Goal: Communication & Community: Answer question/provide support

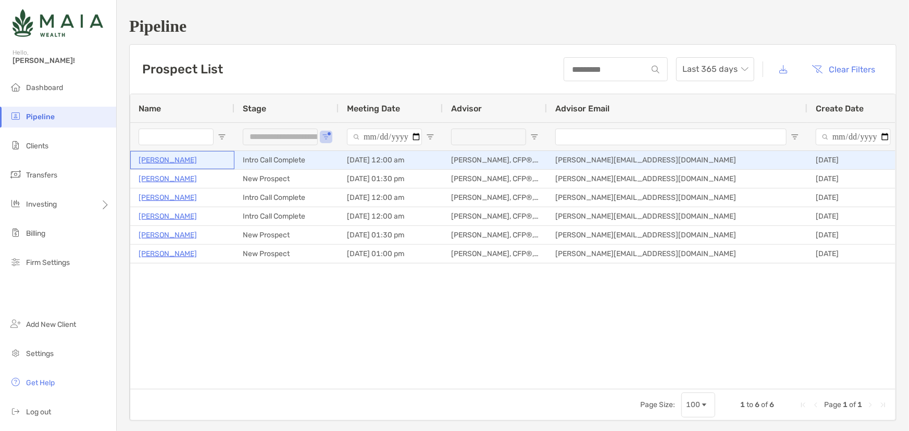
click at [165, 156] on p "Logan Paschke" at bounding box center [168, 160] width 58 height 13
click at [155, 164] on p "Logan Paschke" at bounding box center [168, 160] width 58 height 13
click at [152, 156] on p "Logan Paschke" at bounding box center [168, 160] width 58 height 13
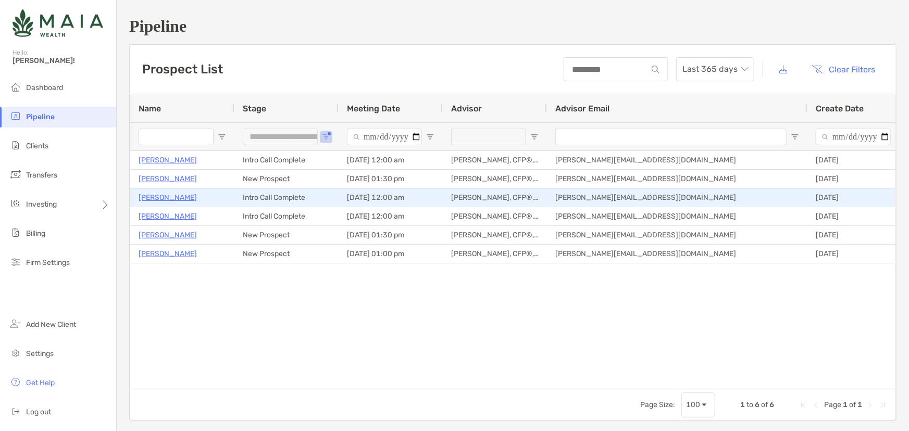
click at [158, 194] on p "Chris Cox" at bounding box center [168, 197] width 58 height 13
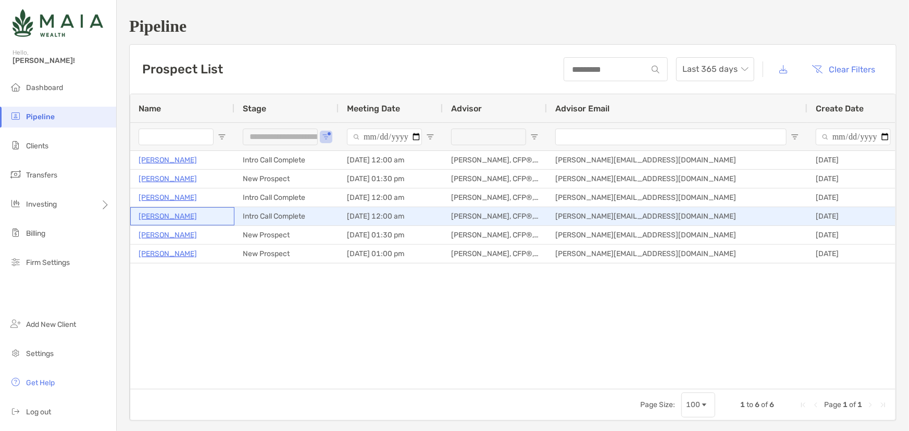
click at [183, 216] on p "[PERSON_NAME]" at bounding box center [168, 216] width 58 height 13
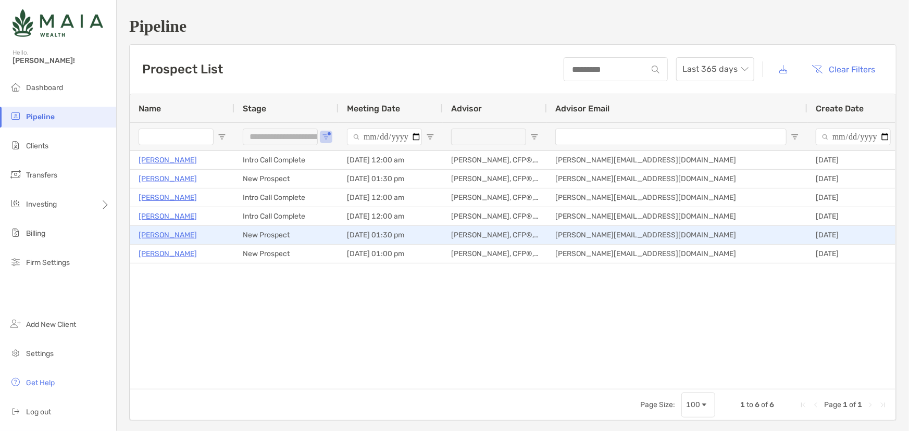
click at [168, 233] on p "[PERSON_NAME]" at bounding box center [168, 235] width 58 height 13
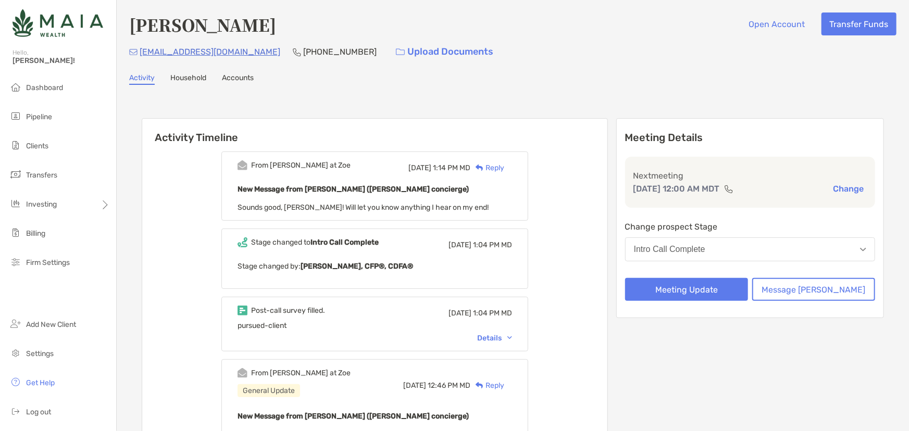
click at [504, 167] on div "Reply" at bounding box center [487, 168] width 34 height 11
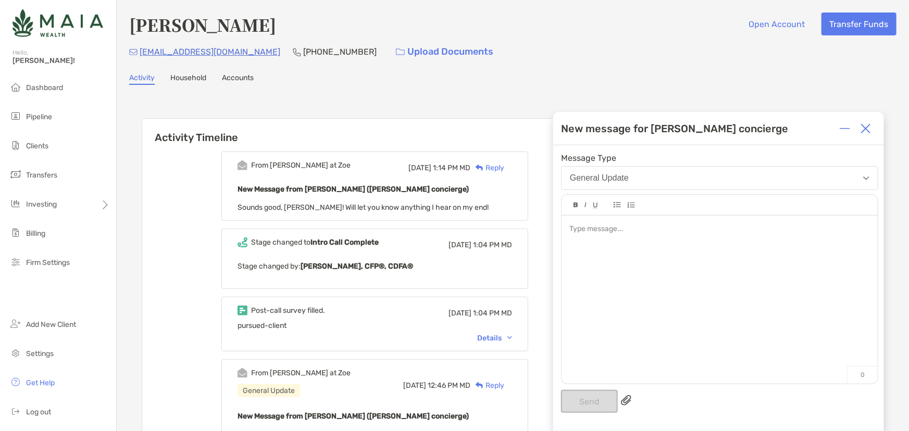
click at [685, 269] on div at bounding box center [720, 295] width 316 height 158
click at [603, 405] on button "Send" at bounding box center [589, 401] width 57 height 23
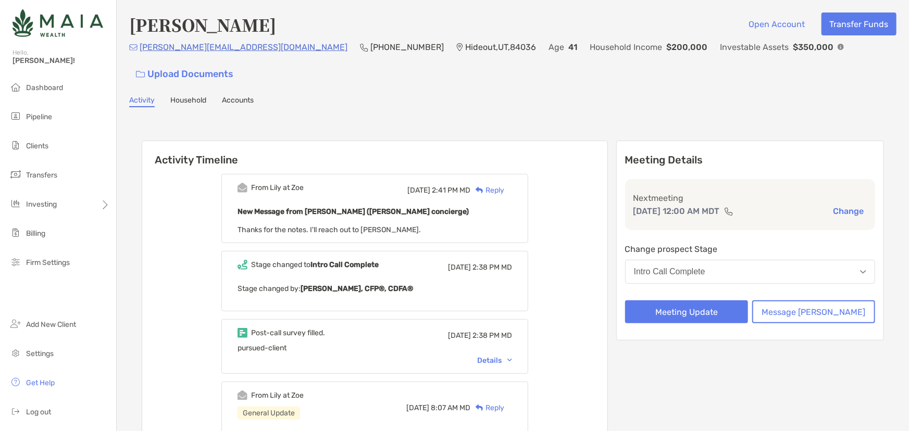
click at [504, 185] on div "Reply" at bounding box center [487, 190] width 34 height 11
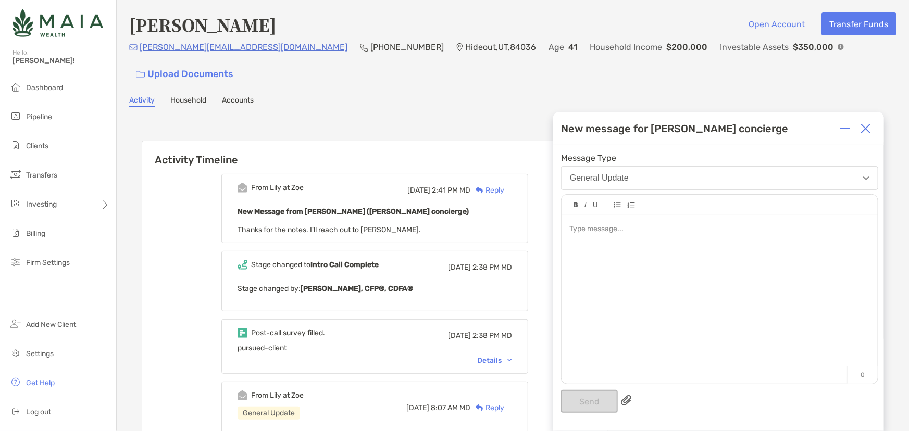
click at [630, 272] on div at bounding box center [720, 295] width 316 height 158
click at [589, 413] on button "Send" at bounding box center [589, 401] width 57 height 23
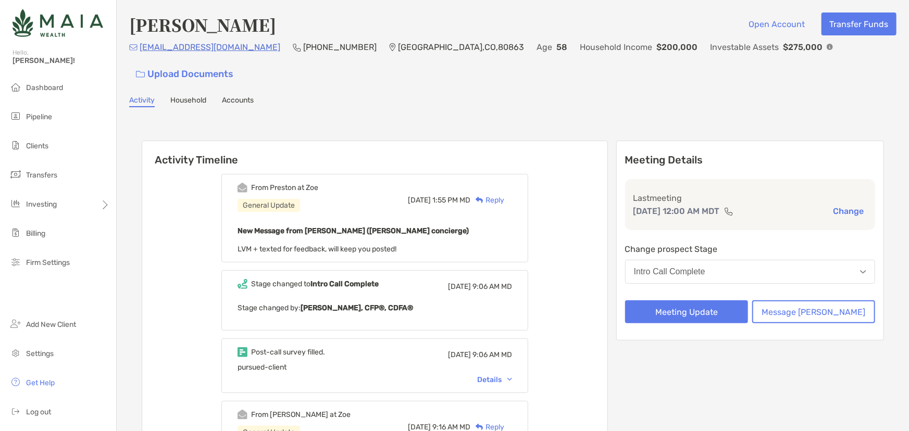
click at [504, 195] on div "Reply" at bounding box center [487, 200] width 34 height 11
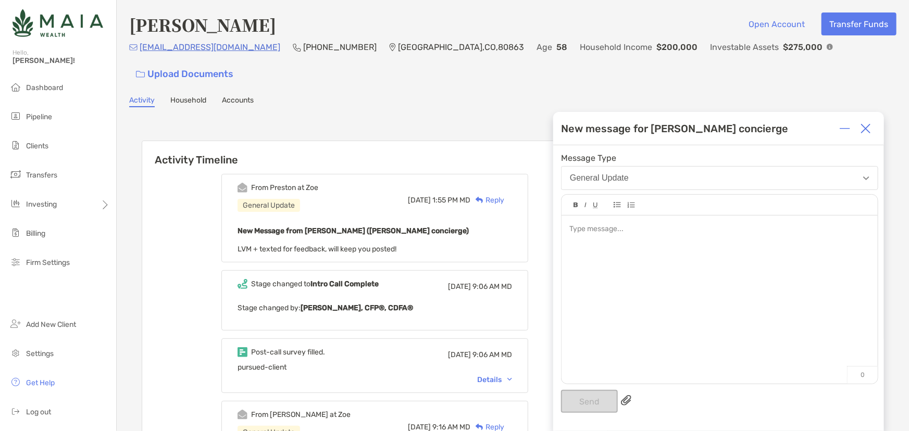
click at [640, 308] on div at bounding box center [720, 295] width 316 height 158
click at [606, 408] on button "Send" at bounding box center [589, 401] width 57 height 23
